Goal: Transaction & Acquisition: Purchase product/service

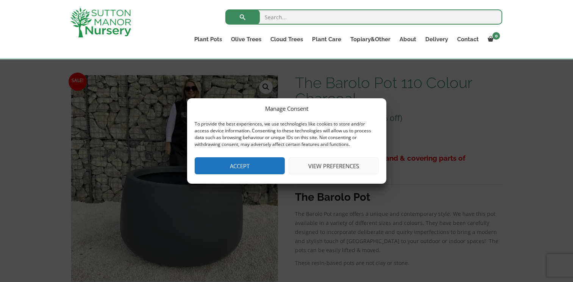
click at [322, 170] on button "View preferences" at bounding box center [333, 165] width 90 height 17
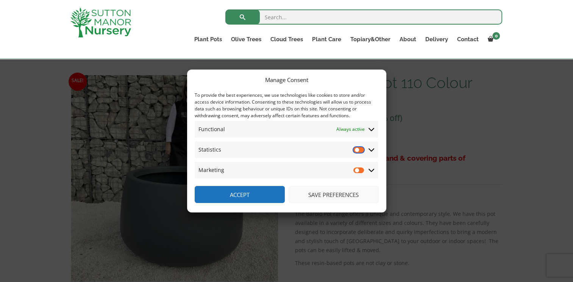
click at [361, 153] on input "Statistics" at bounding box center [358, 150] width 11 height 8
checkbox input "true"
click at [359, 173] on input "Marketing" at bounding box center [358, 171] width 11 height 8
checkbox input "true"
click at [356, 151] on input "Statistics" at bounding box center [358, 150] width 11 height 8
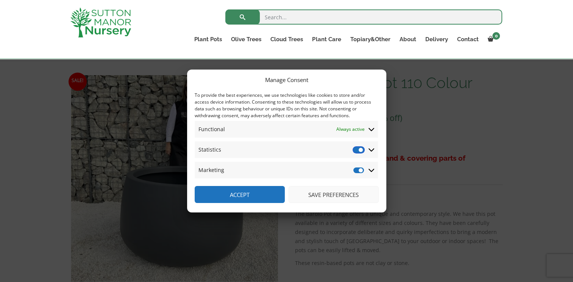
checkbox input "false"
click at [358, 168] on input "Marketing" at bounding box center [358, 171] width 11 height 8
checkbox input "false"
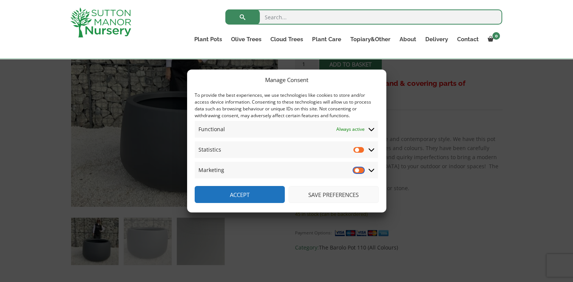
scroll to position [176, 0]
click at [374, 128] on span at bounding box center [371, 129] width 7 height 7
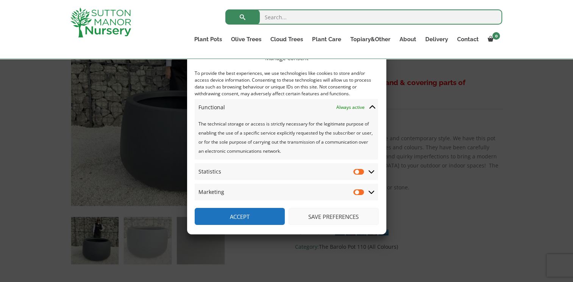
click at [371, 110] on icon at bounding box center [372, 107] width 6 height 7
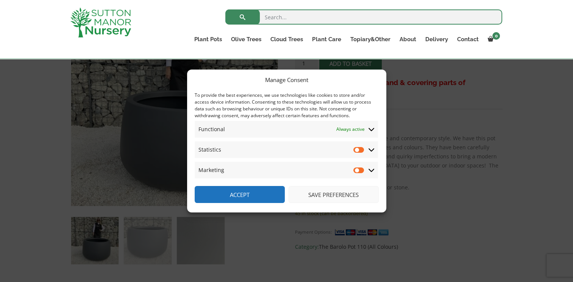
click at [428, 199] on div "Manage Consent To provide the best experiences, we use technologies like cookie…" at bounding box center [286, 141] width 573 height 282
click at [332, 196] on button "Save preferences" at bounding box center [333, 194] width 90 height 17
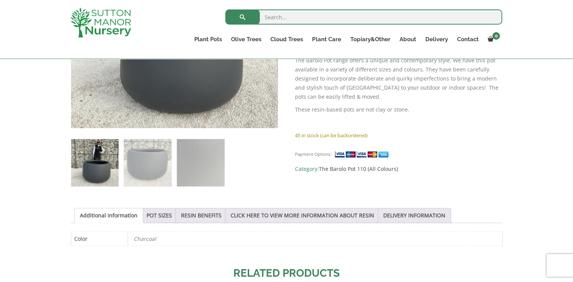
scroll to position [289, 0]
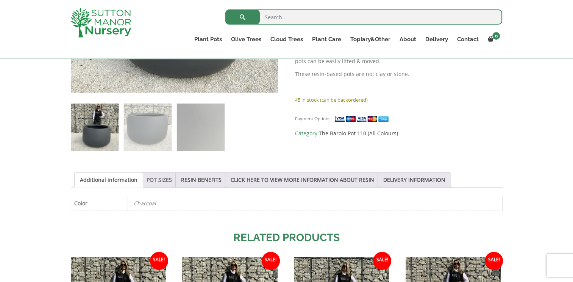
click at [153, 179] on link "POT SIZES" at bounding box center [158, 180] width 25 height 14
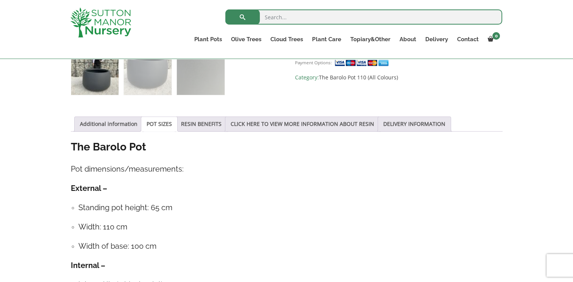
scroll to position [403, 0]
